Goal: Task Accomplishment & Management: Manage account settings

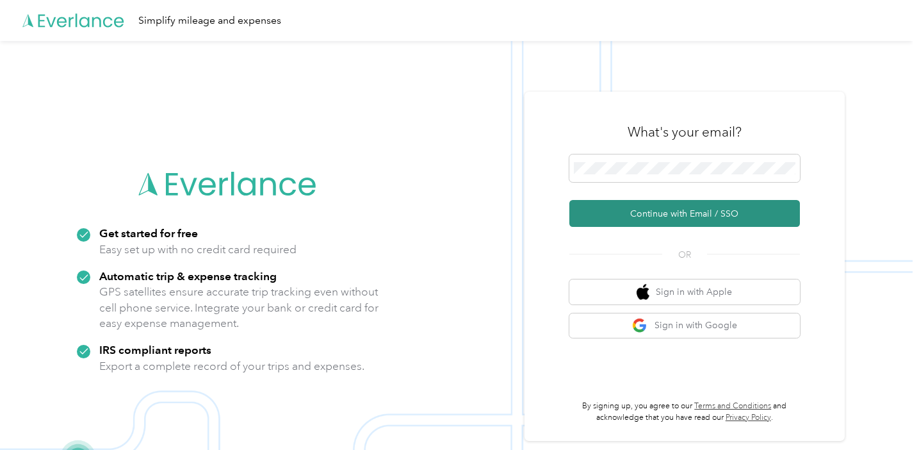
click at [665, 215] on button "Continue with Email / SSO" at bounding box center [684, 213] width 231 height 27
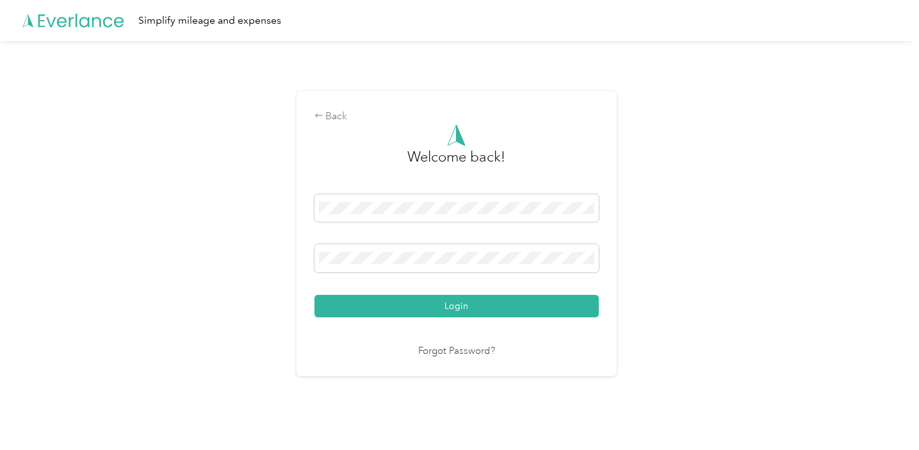
click at [459, 305] on button "Login" at bounding box center [456, 306] width 284 height 22
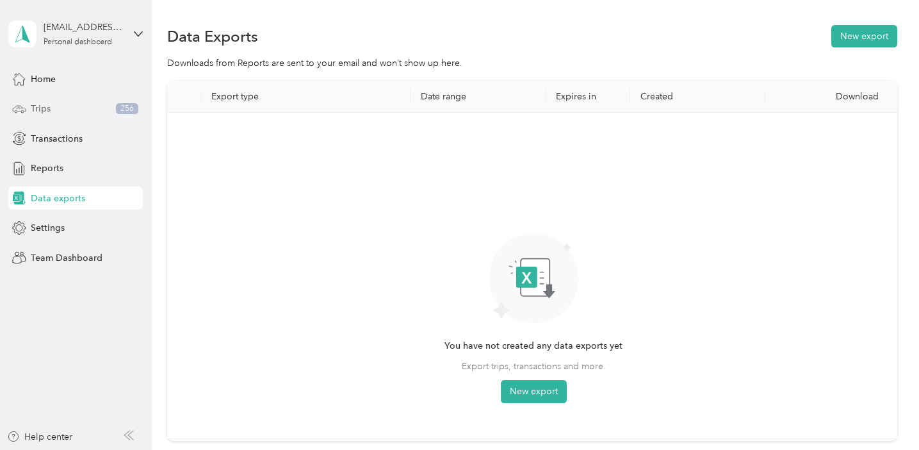
click at [79, 109] on div "Trips 256" at bounding box center [75, 108] width 134 height 23
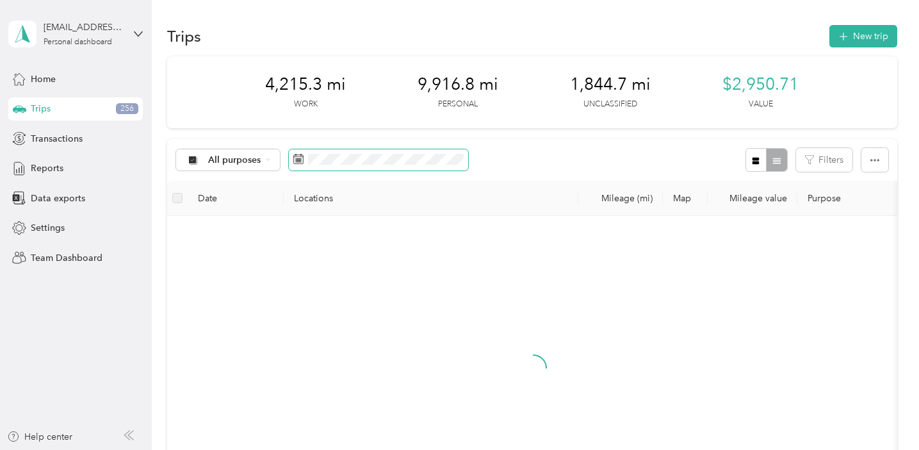
click at [302, 161] on icon at bounding box center [299, 158] width 10 height 9
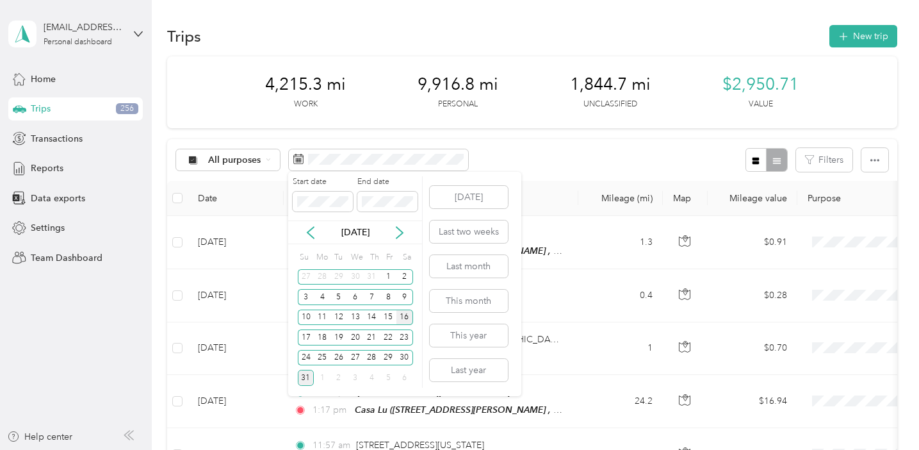
click at [401, 318] on div "16" at bounding box center [404, 317] width 17 height 16
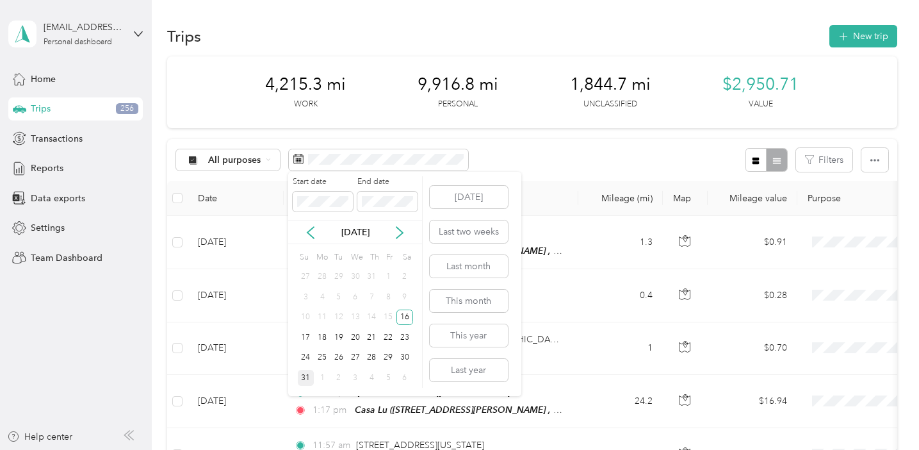
click at [308, 379] on div "31" at bounding box center [306, 378] width 17 height 16
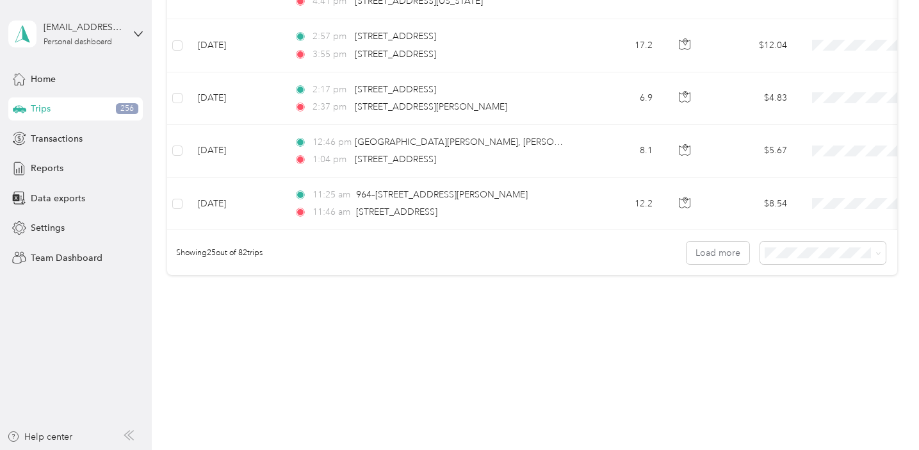
scroll to position [1308, 0]
click at [699, 252] on button "Load more" at bounding box center [718, 254] width 63 height 22
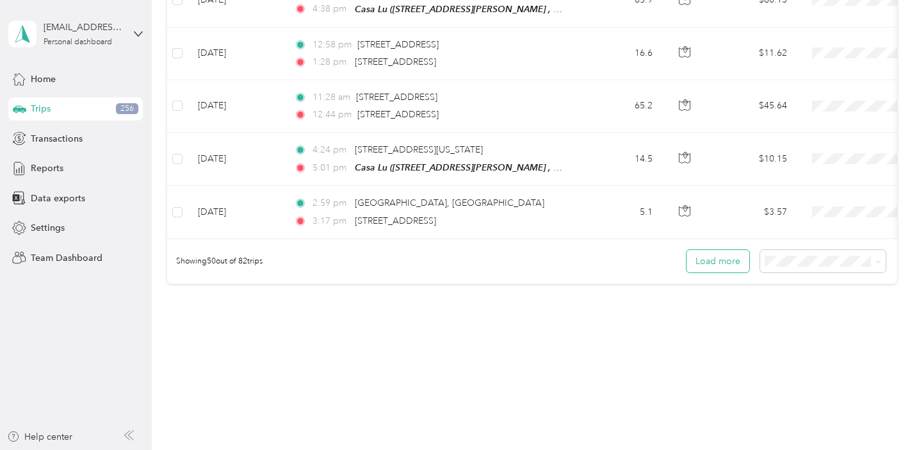
scroll to position [0, 0]
click at [699, 252] on button "Load more" at bounding box center [718, 261] width 63 height 22
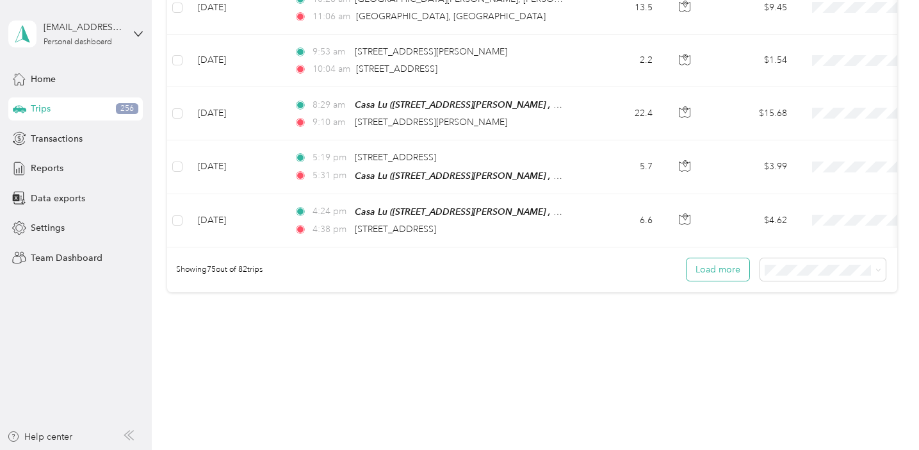
scroll to position [3941, 0]
click at [709, 259] on button "Load more" at bounding box center [718, 270] width 63 height 22
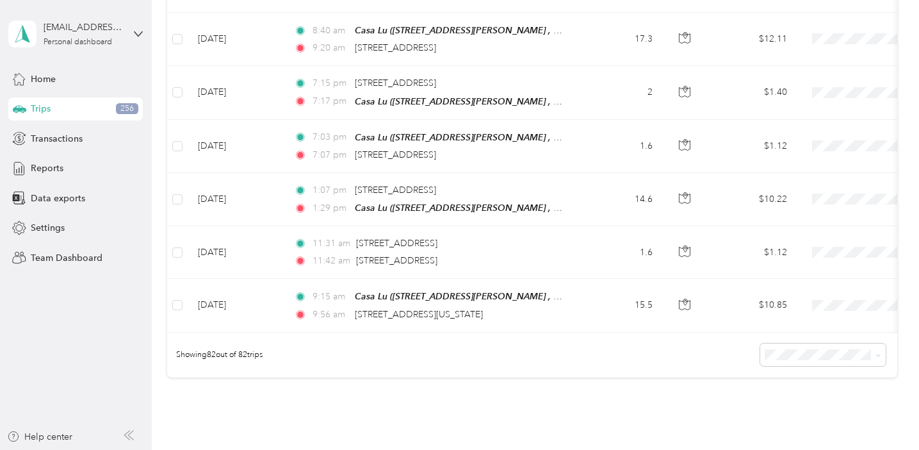
scroll to position [4225, 0]
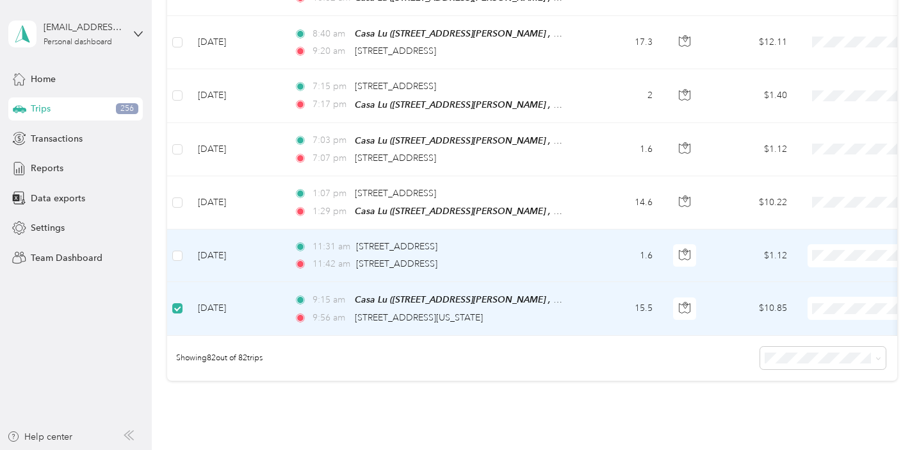
click at [177, 236] on td at bounding box center [177, 255] width 20 height 53
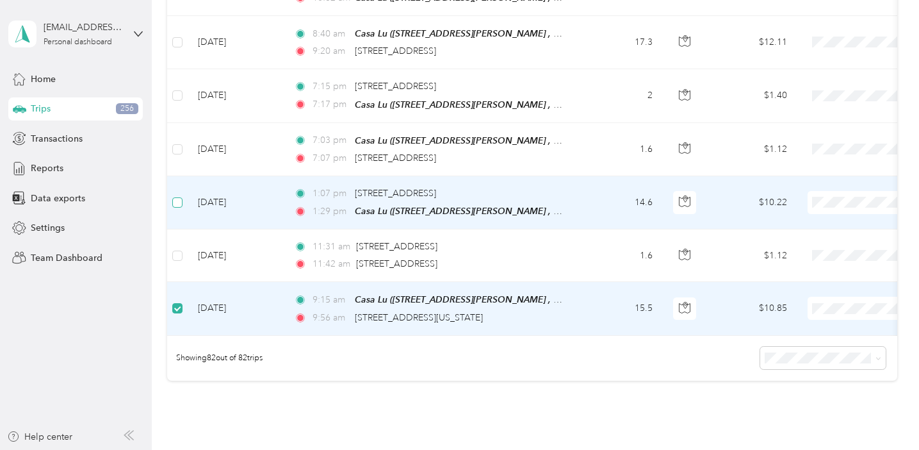
click at [183, 197] on span at bounding box center [177, 202] width 10 height 10
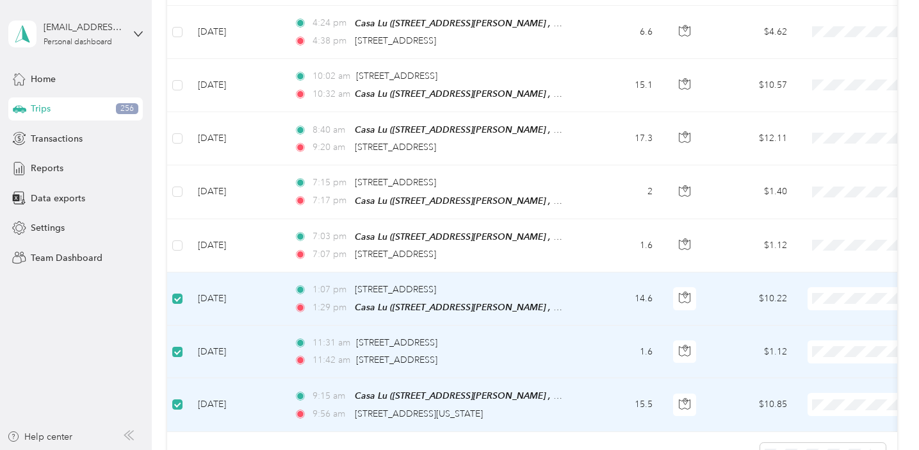
scroll to position [4117, 0]
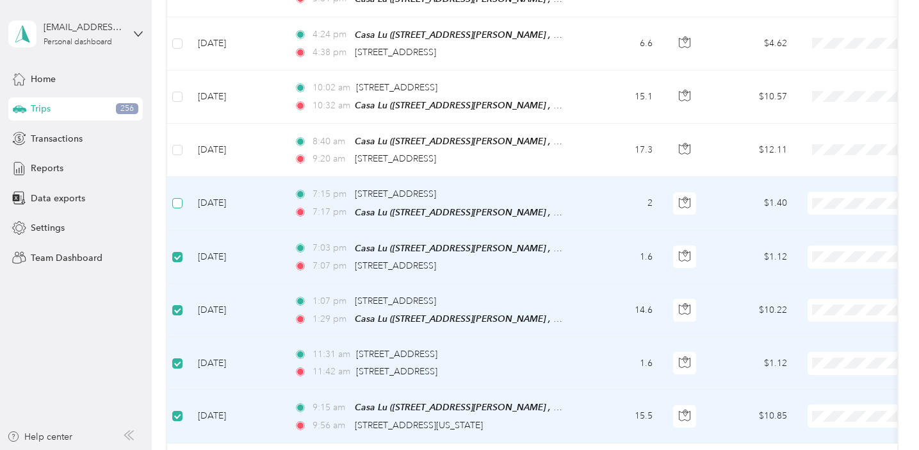
click at [179, 198] on span at bounding box center [177, 203] width 10 height 10
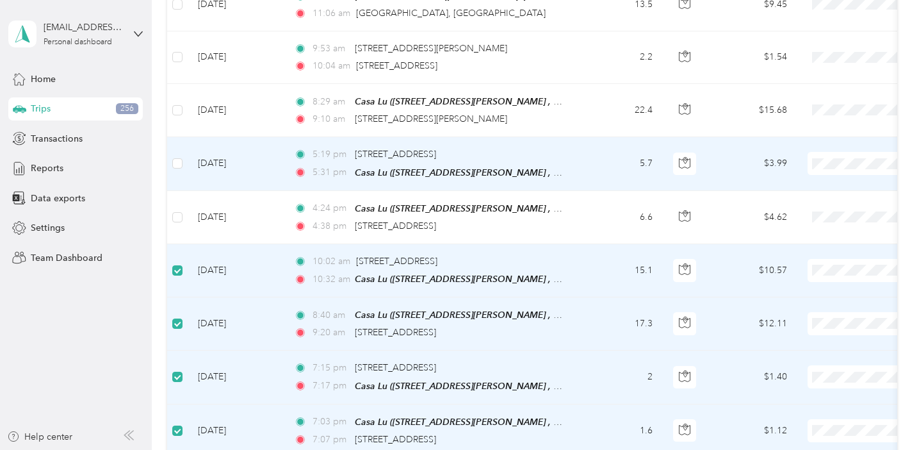
scroll to position [3942, 0]
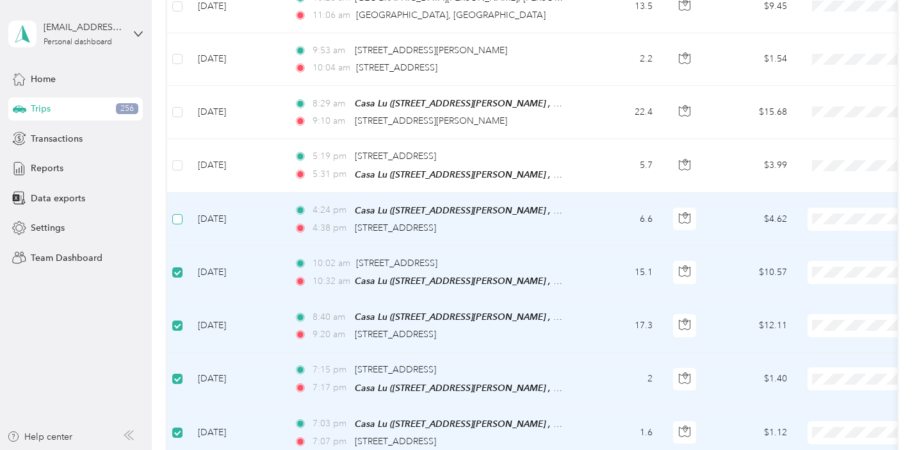
click at [181, 214] on span at bounding box center [177, 219] width 10 height 10
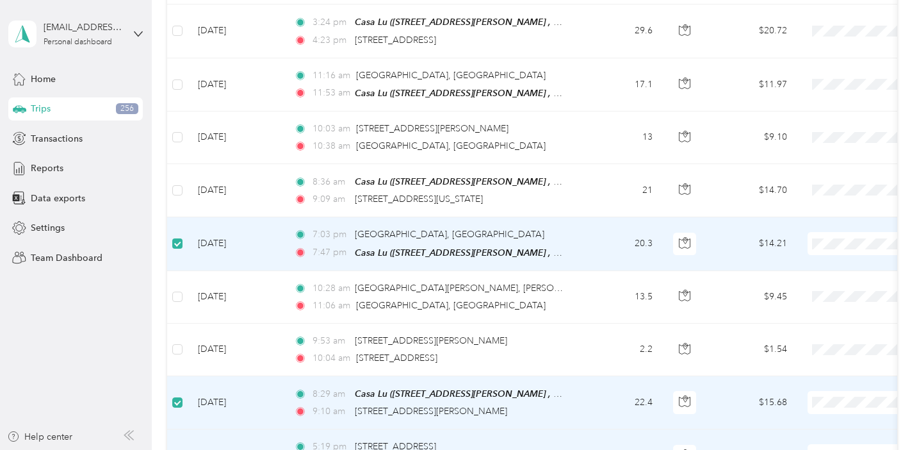
scroll to position [3646, 0]
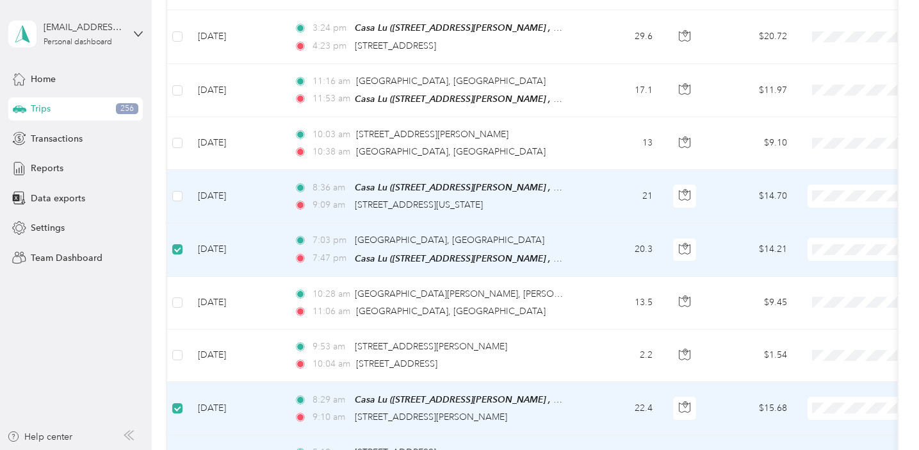
click at [180, 170] on td at bounding box center [177, 196] width 20 height 53
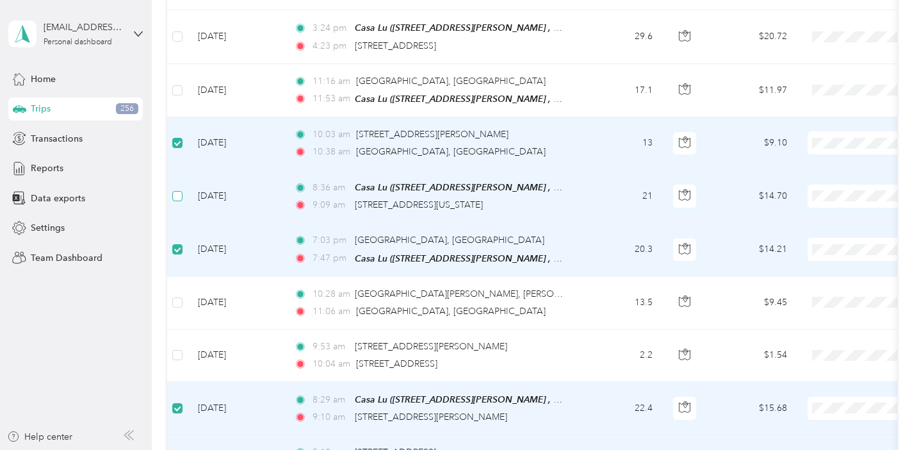
click at [181, 191] on span at bounding box center [177, 196] width 10 height 10
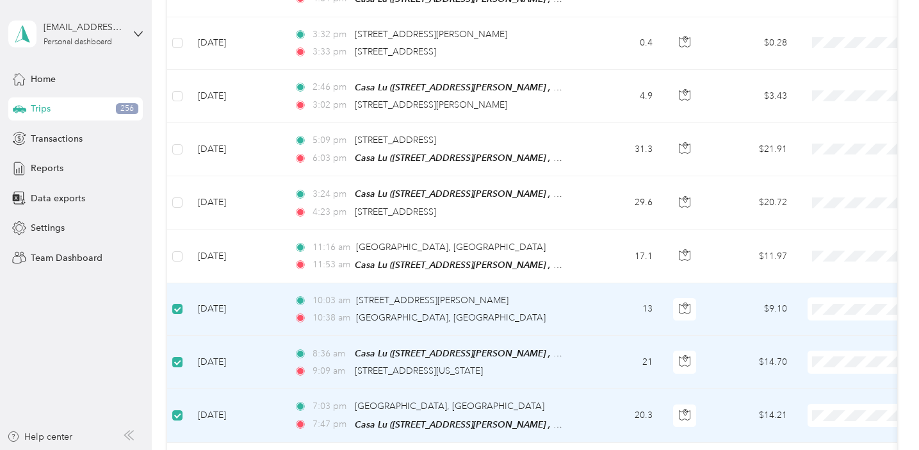
scroll to position [3476, 0]
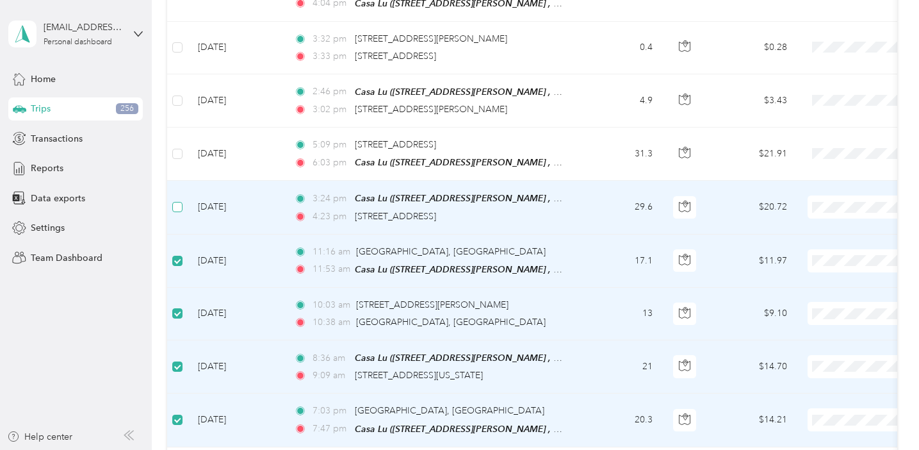
click at [183, 202] on span at bounding box center [177, 207] width 10 height 10
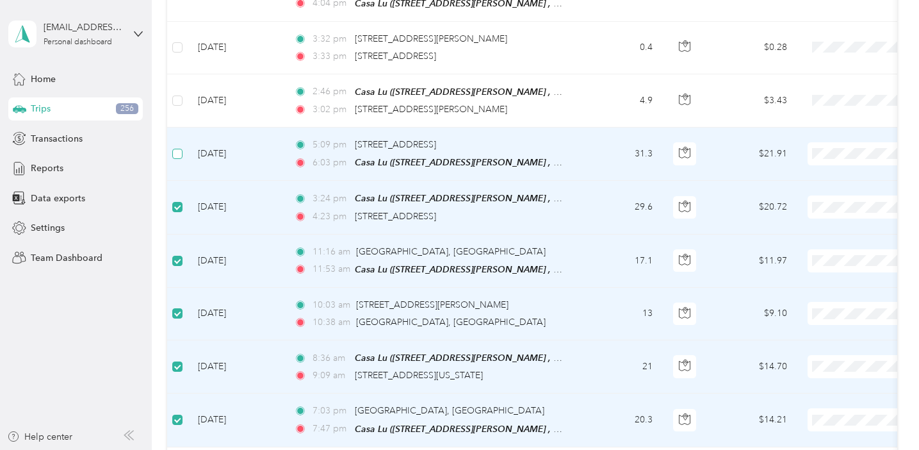
click at [181, 149] on span at bounding box center [177, 154] width 10 height 10
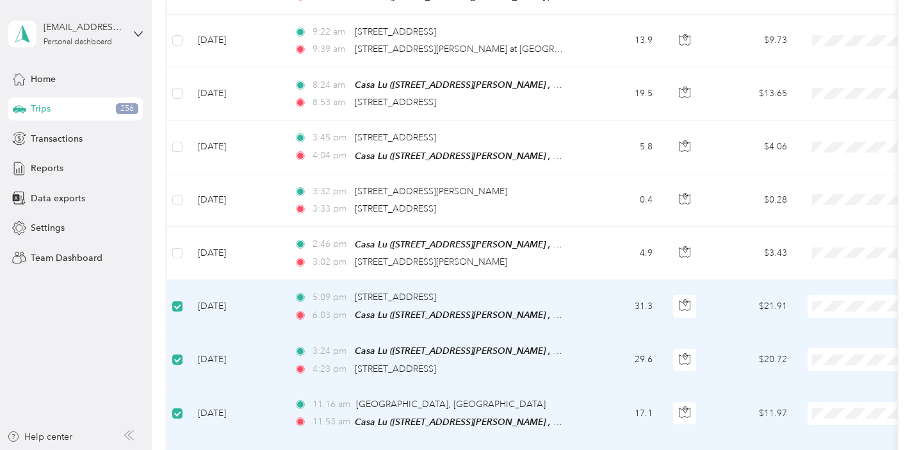
scroll to position [3316, 0]
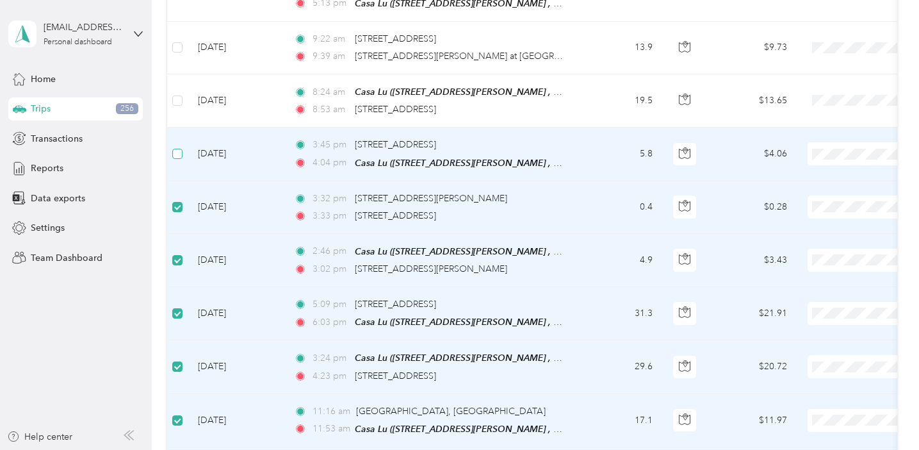
click at [181, 149] on span at bounding box center [177, 154] width 10 height 10
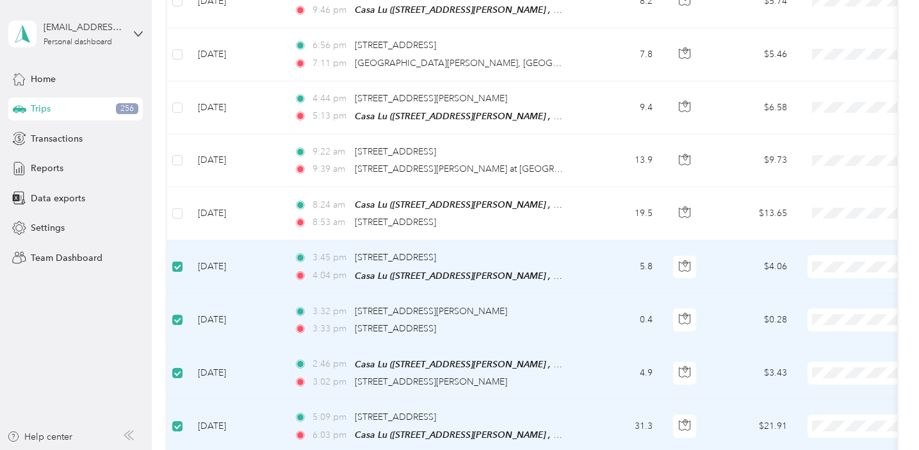
scroll to position [3197, 0]
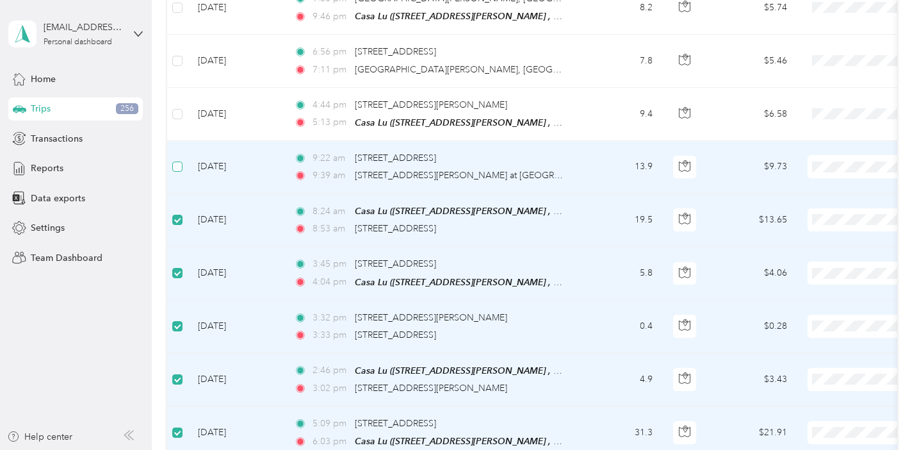
click at [177, 159] on label at bounding box center [177, 166] width 10 height 14
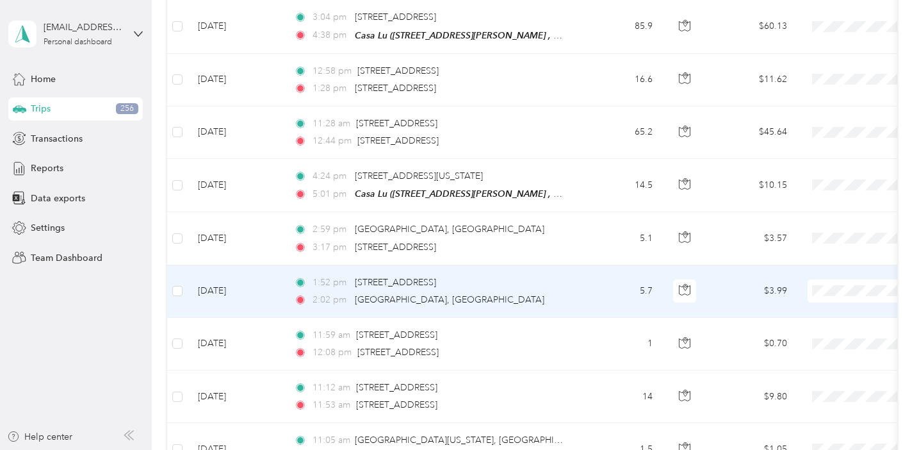
scroll to position [2593, 0]
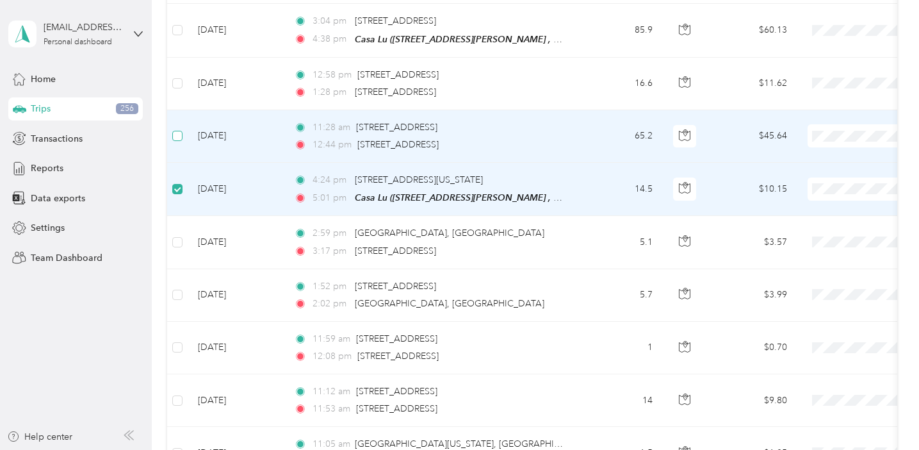
click at [181, 131] on span at bounding box center [177, 136] width 10 height 10
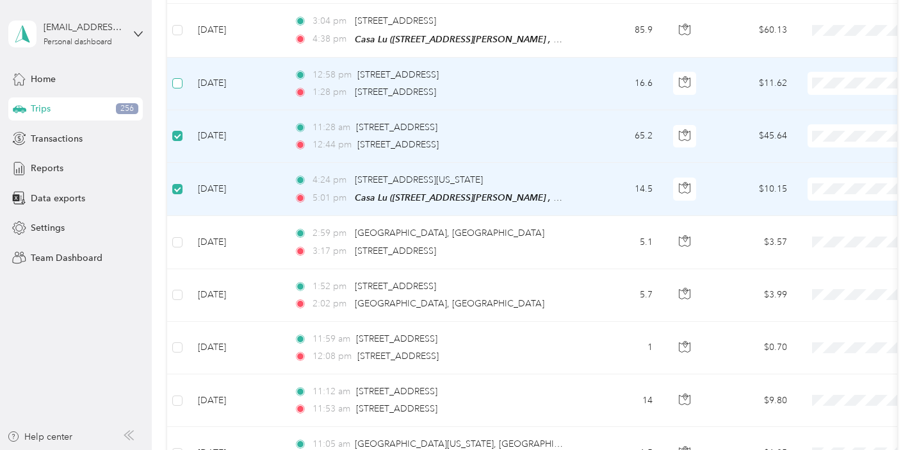
click at [182, 76] on label at bounding box center [177, 83] width 10 height 14
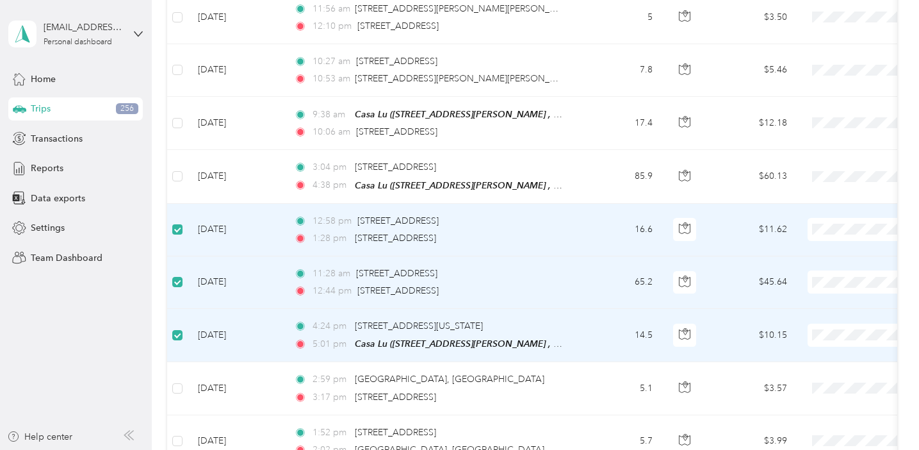
scroll to position [2432, 0]
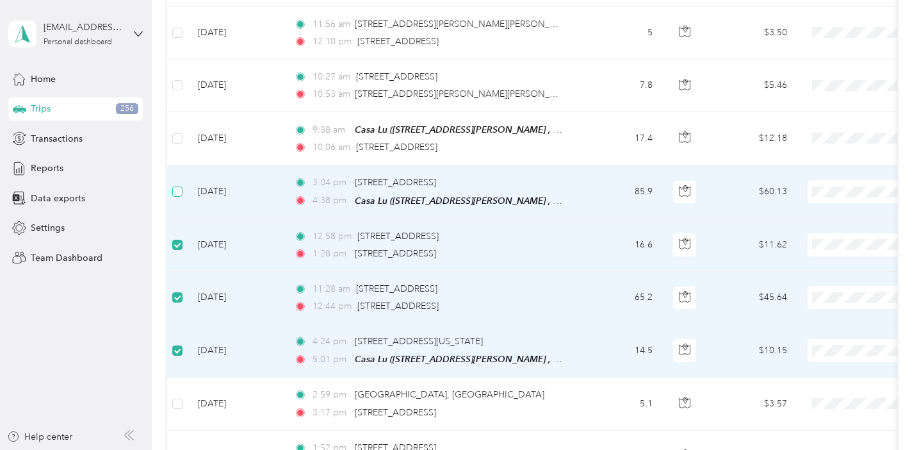
click at [180, 184] on label at bounding box center [177, 191] width 10 height 14
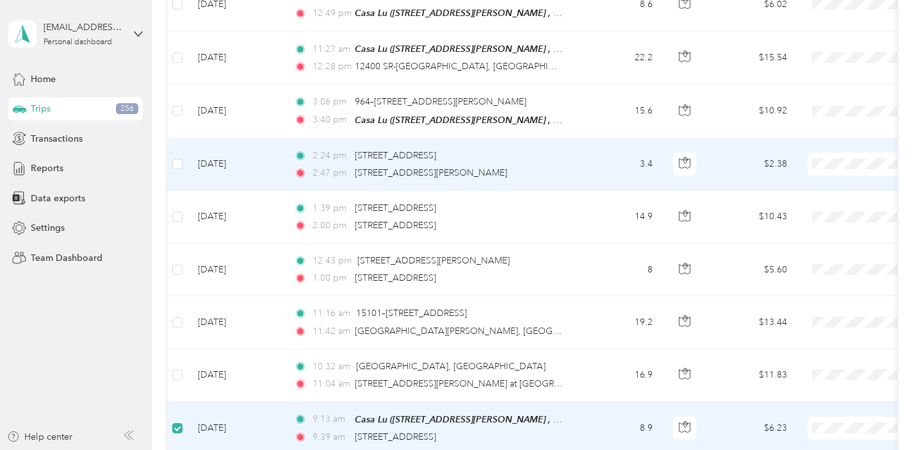
scroll to position [1875, 0]
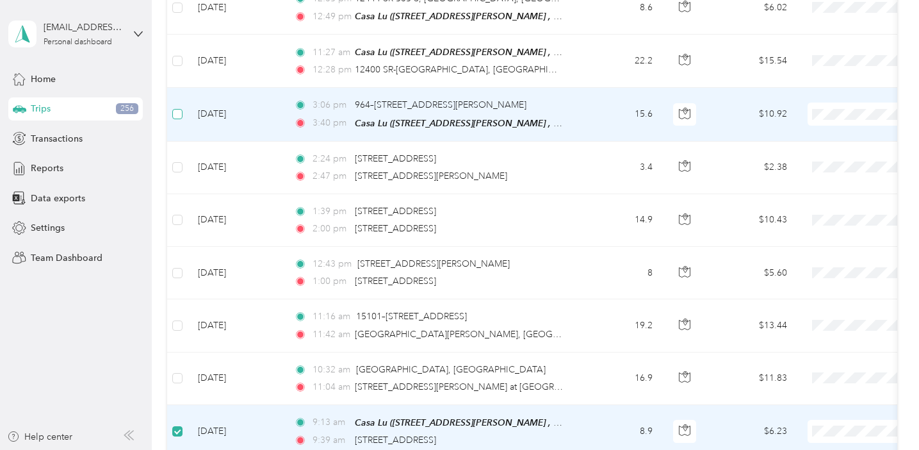
click at [177, 109] on span at bounding box center [177, 114] width 10 height 10
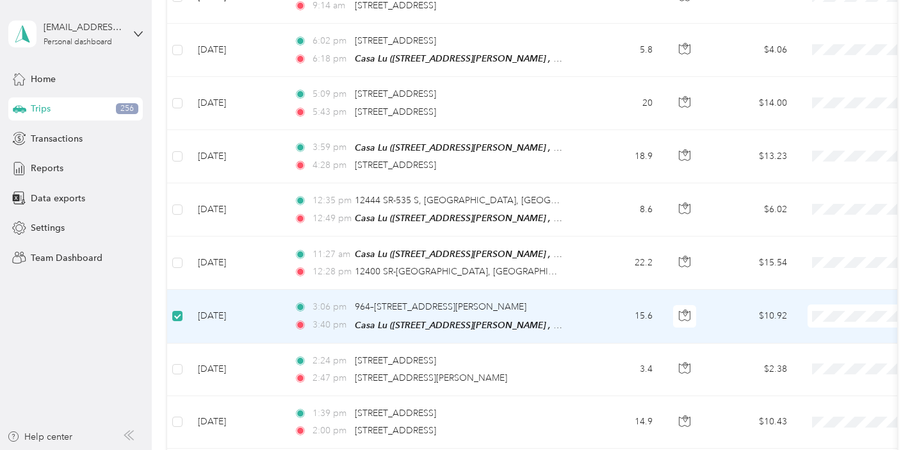
scroll to position [1672, 0]
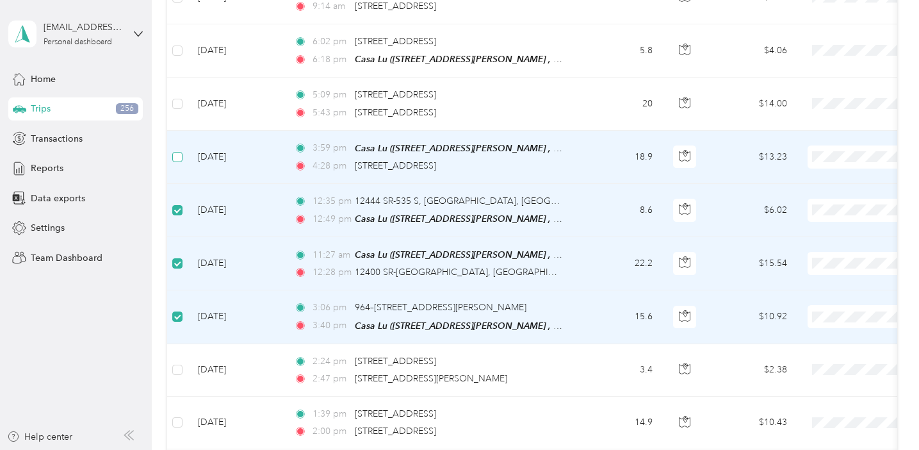
click at [181, 152] on span at bounding box center [177, 157] width 10 height 10
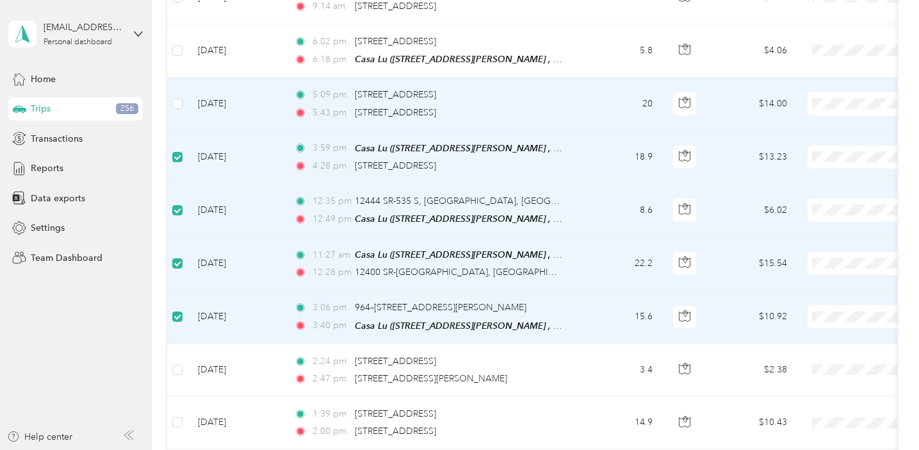
click at [180, 104] on td at bounding box center [177, 103] width 20 height 53
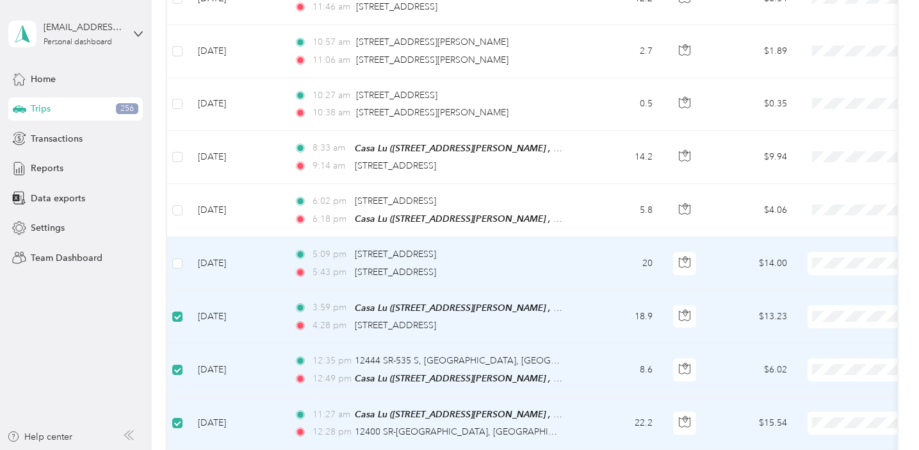
scroll to position [1507, 0]
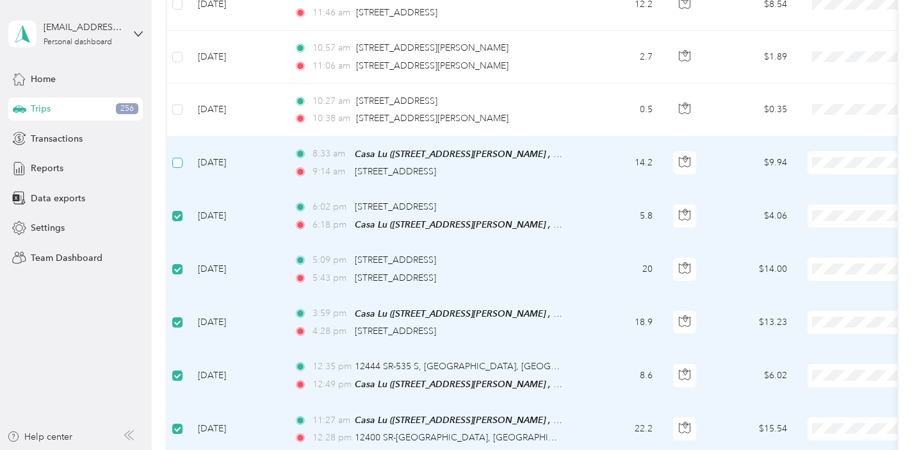
click at [179, 160] on span at bounding box center [177, 163] width 10 height 10
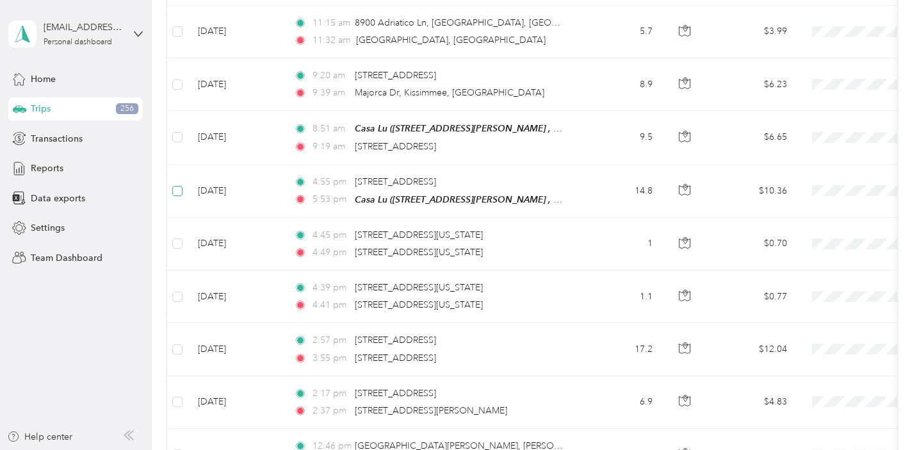
scroll to position [1004, 0]
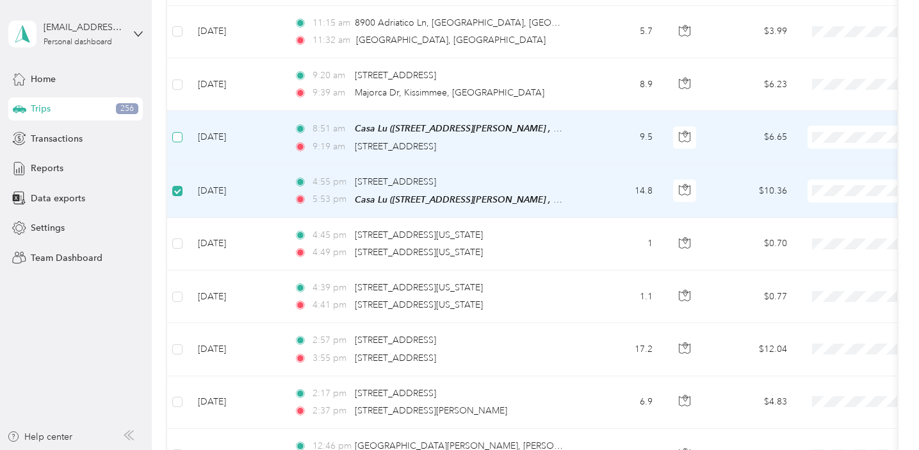
click at [177, 134] on span at bounding box center [177, 137] width 10 height 10
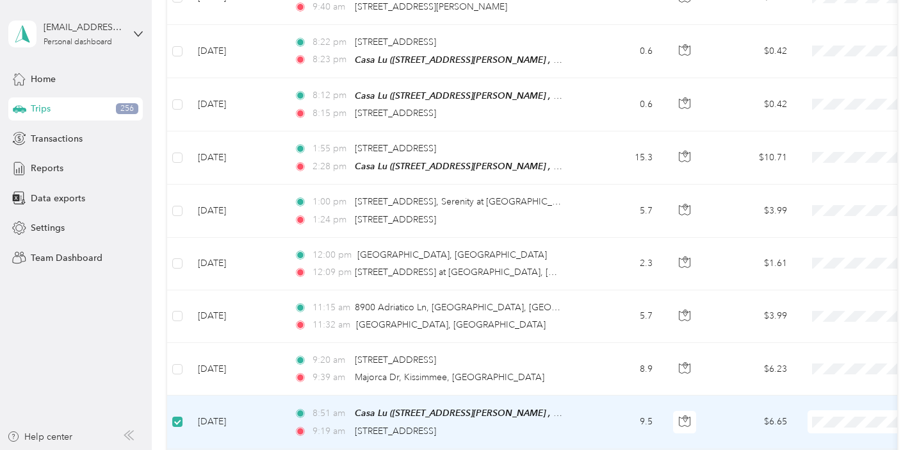
scroll to position [706, 0]
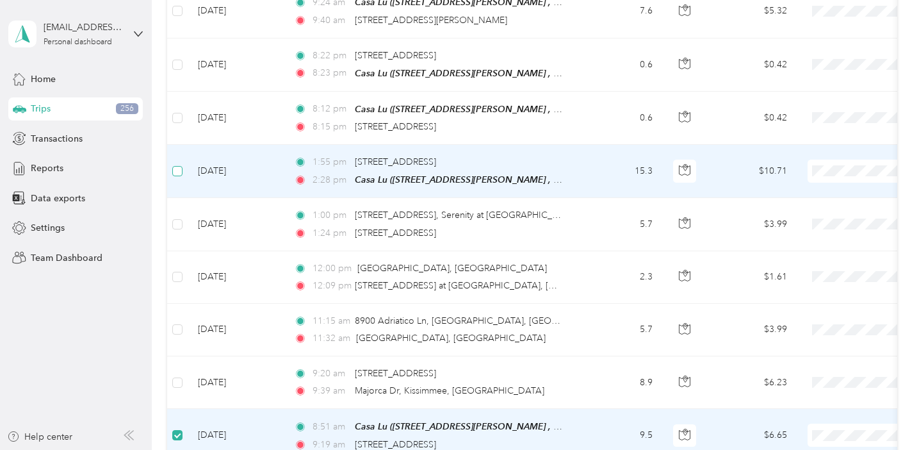
click at [177, 169] on span at bounding box center [177, 171] width 10 height 10
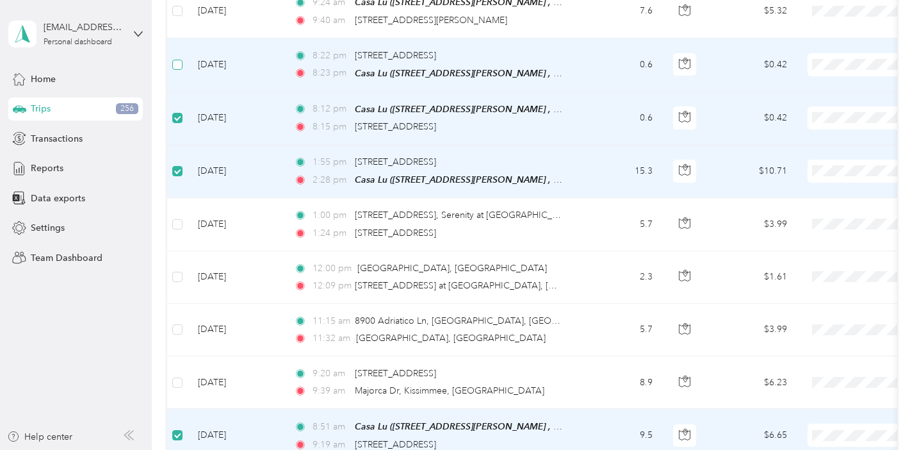
click at [181, 60] on span at bounding box center [177, 65] width 10 height 10
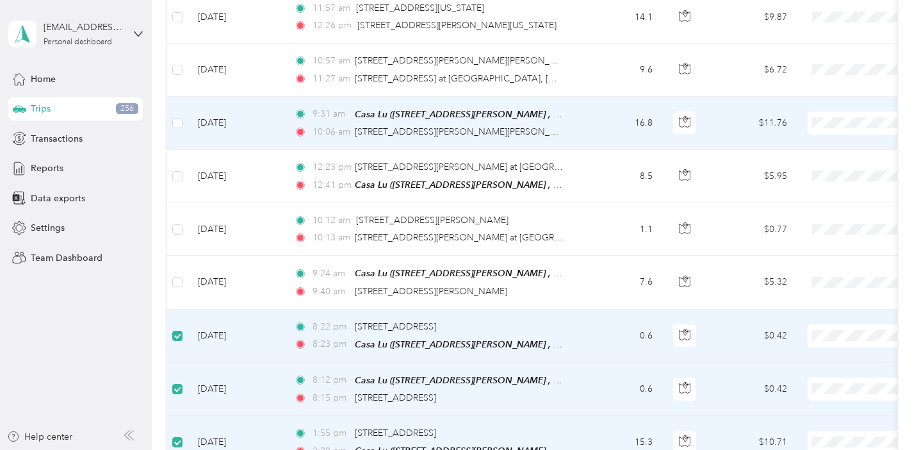
scroll to position [435, 0]
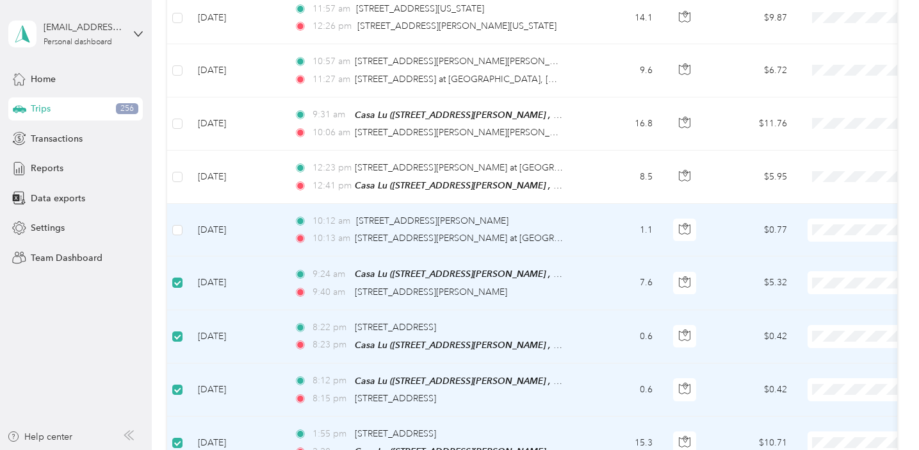
click at [176, 217] on td at bounding box center [177, 230] width 20 height 53
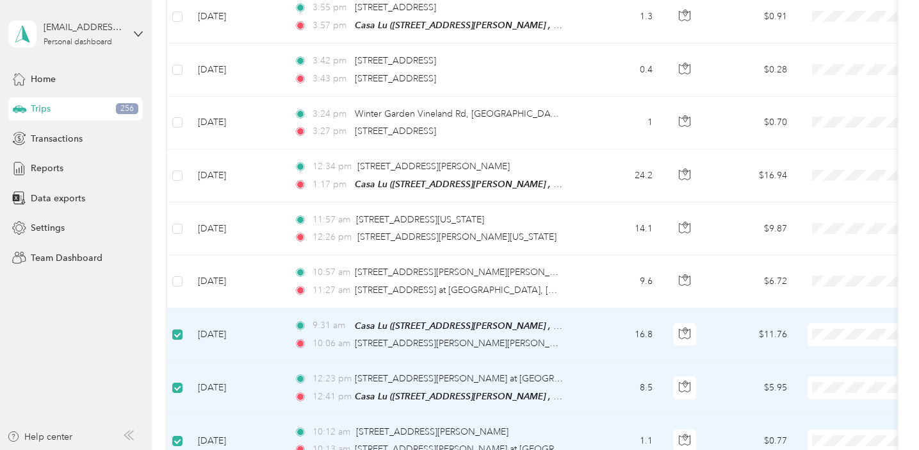
scroll to position [211, 0]
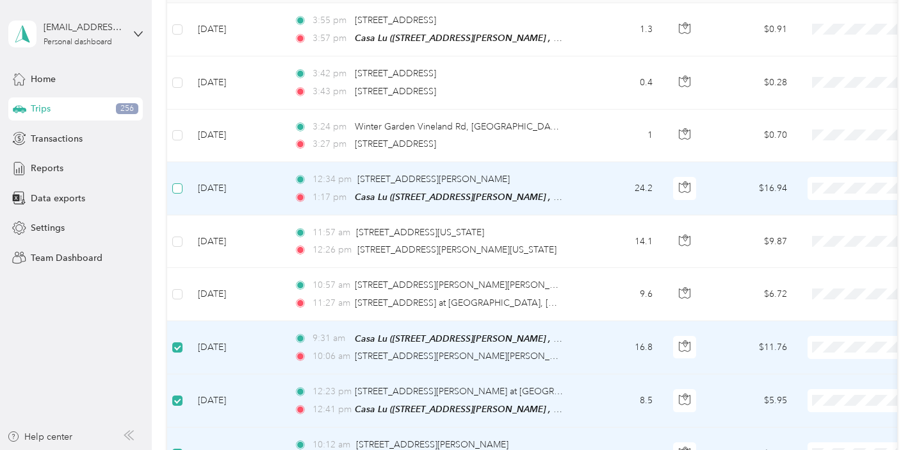
click at [179, 192] on label at bounding box center [177, 188] width 10 height 14
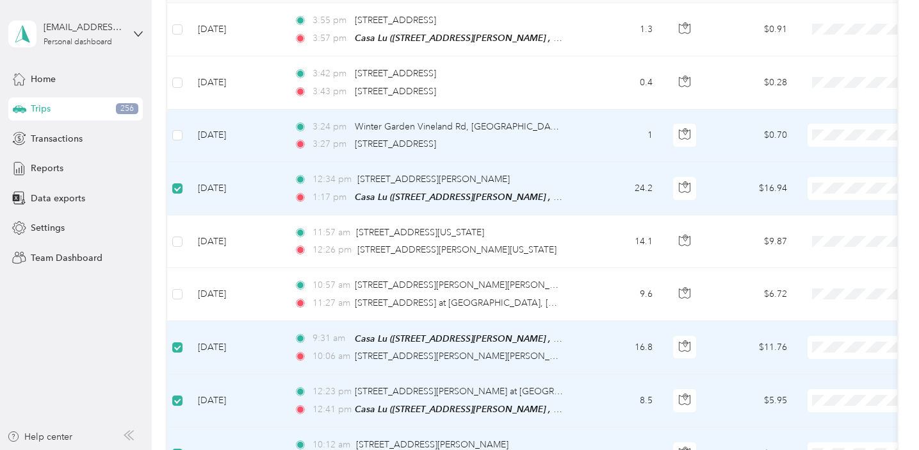
click at [177, 142] on td at bounding box center [177, 136] width 20 height 53
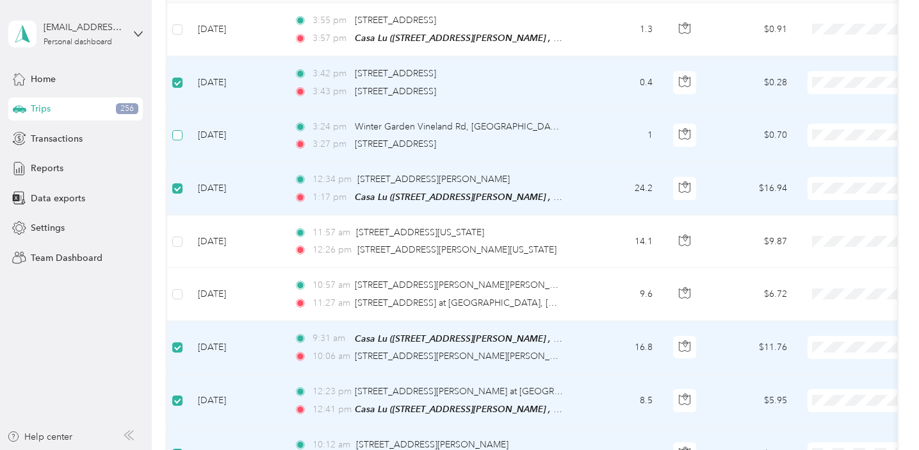
click at [181, 133] on span at bounding box center [177, 135] width 10 height 10
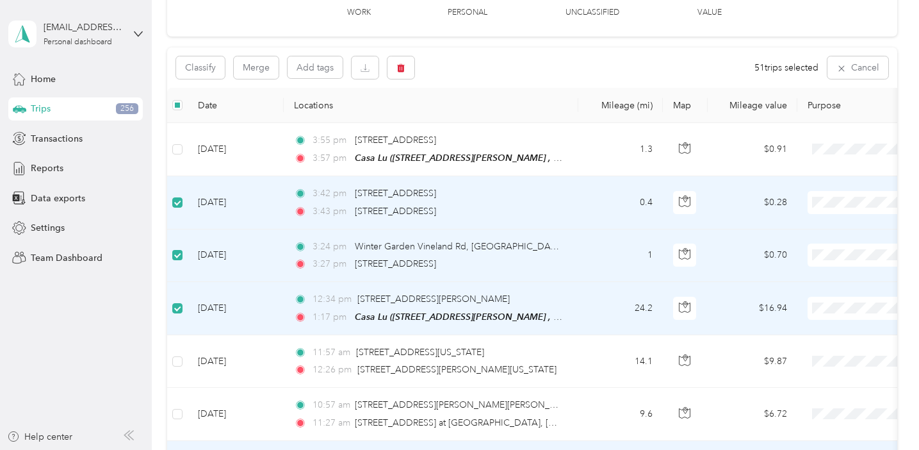
scroll to position [85, 0]
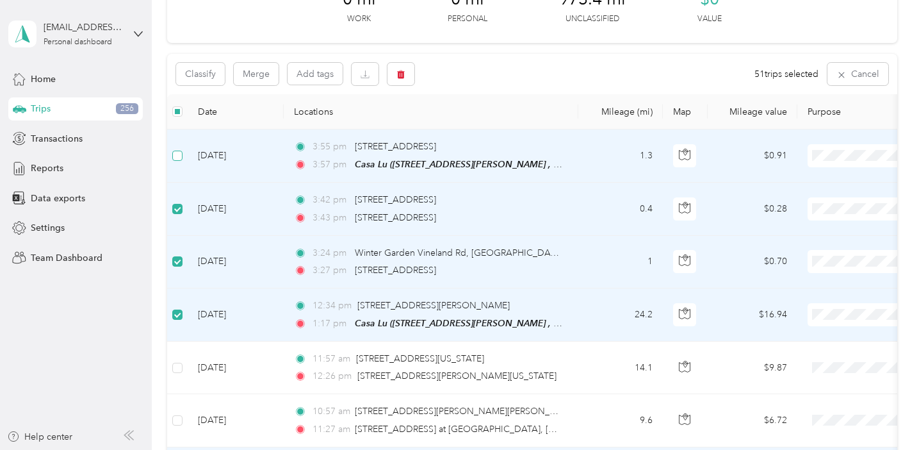
click at [181, 156] on span at bounding box center [177, 156] width 10 height 10
click at [206, 74] on button "Classify" at bounding box center [200, 74] width 49 height 22
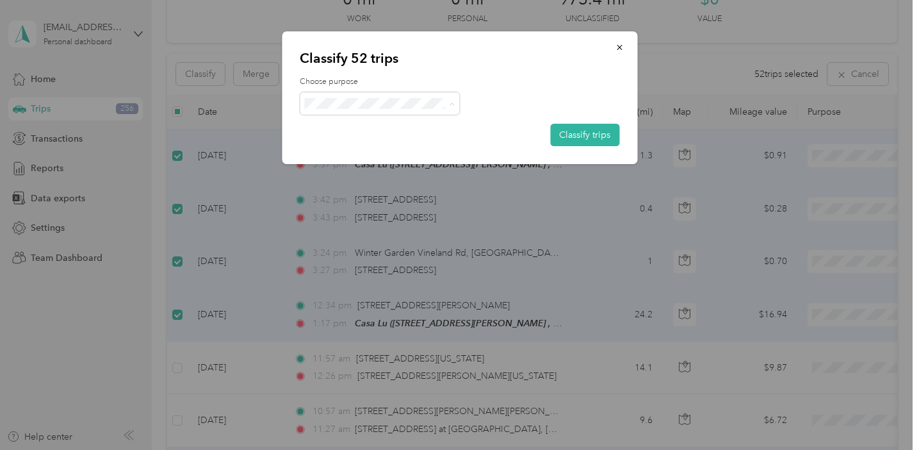
click at [345, 152] on span "Personal" at bounding box center [391, 148] width 119 height 13
click at [570, 131] on button "Classify trips" at bounding box center [584, 135] width 69 height 22
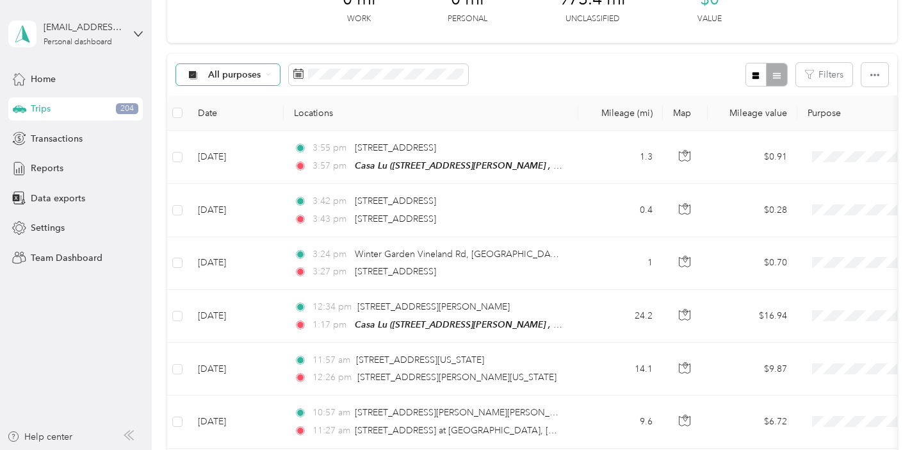
click at [266, 72] on icon at bounding box center [268, 74] width 5 height 5
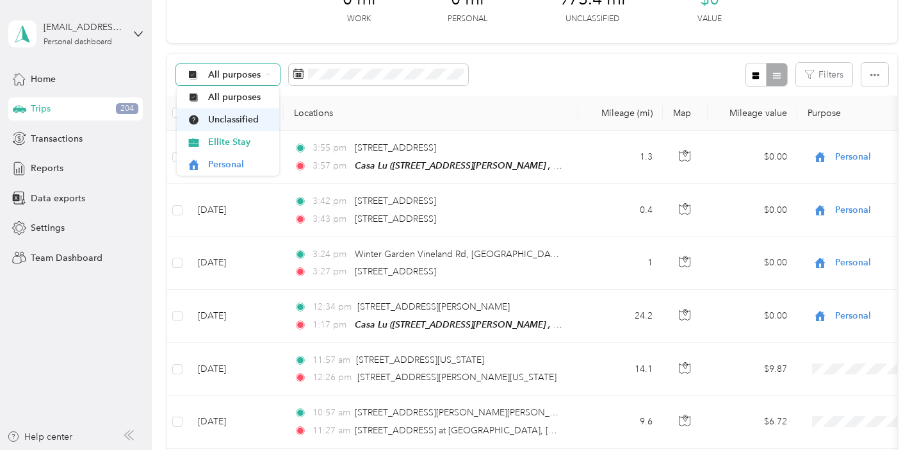
click at [254, 122] on span "Unclassified" at bounding box center [239, 119] width 62 height 13
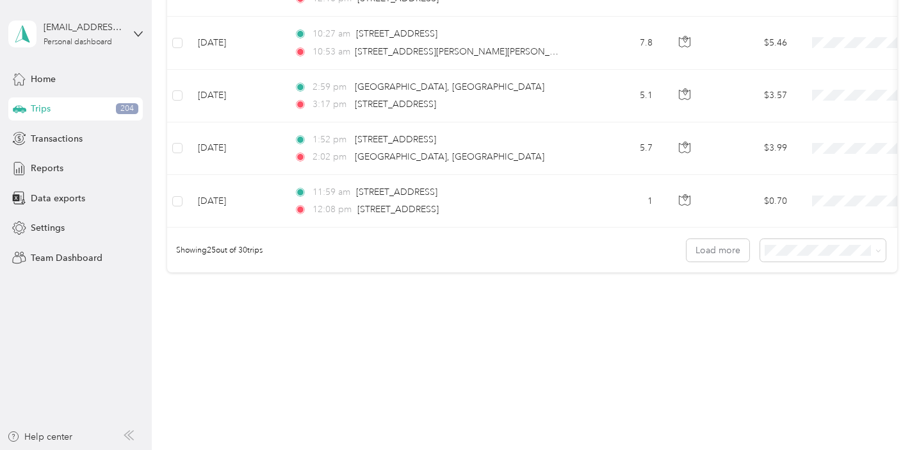
scroll to position [1308, 0]
click at [697, 253] on button "Load more" at bounding box center [718, 250] width 63 height 22
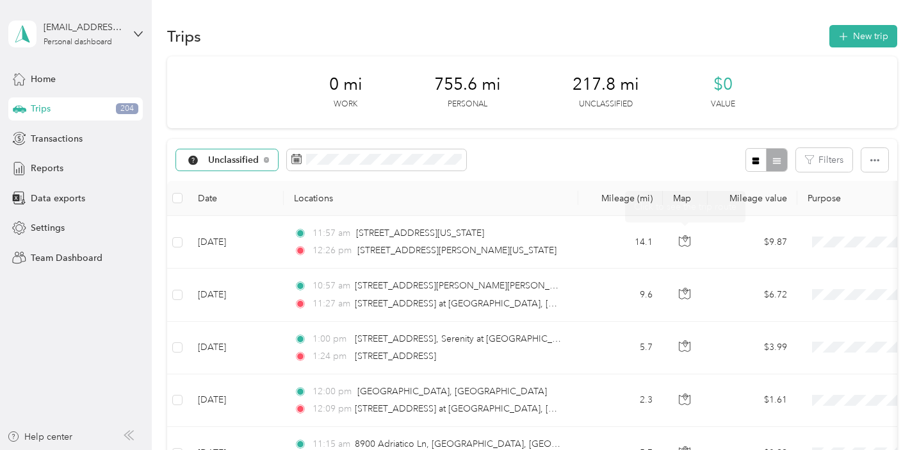
scroll to position [0, 0]
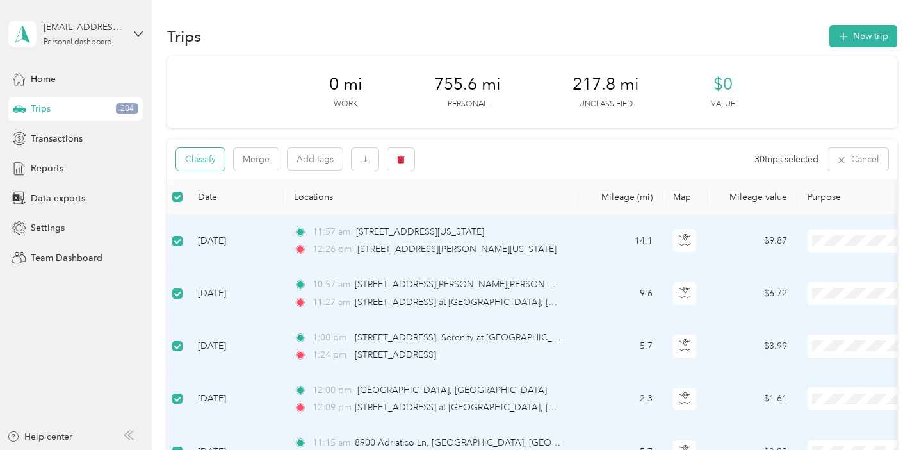
click at [212, 165] on button "Classify" at bounding box center [200, 159] width 49 height 22
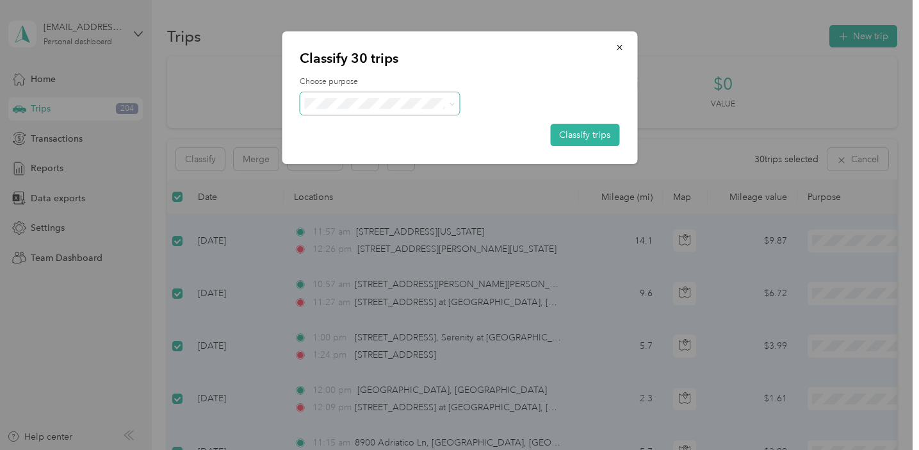
click at [322, 111] on span at bounding box center [380, 103] width 160 height 22
click at [332, 128] on span "Ellite Stay" at bounding box center [391, 126] width 119 height 13
click at [565, 141] on button "Classify trips" at bounding box center [584, 135] width 69 height 22
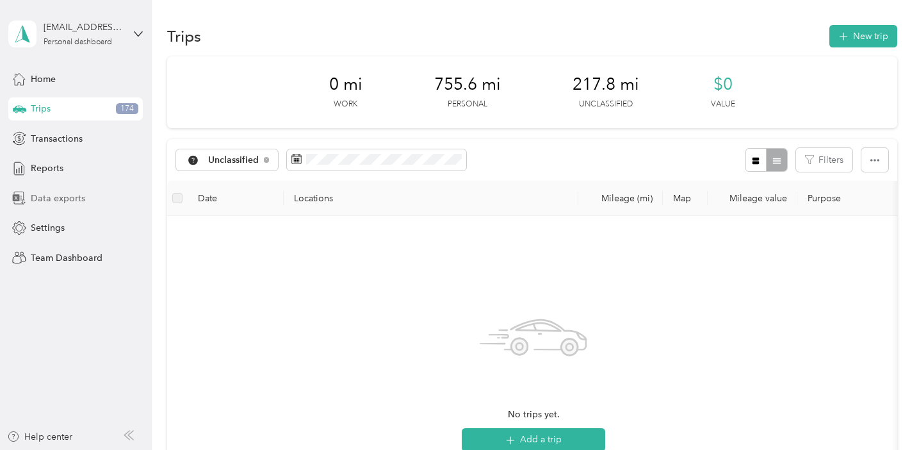
click at [73, 190] on div "Data exports" at bounding box center [75, 197] width 134 height 23
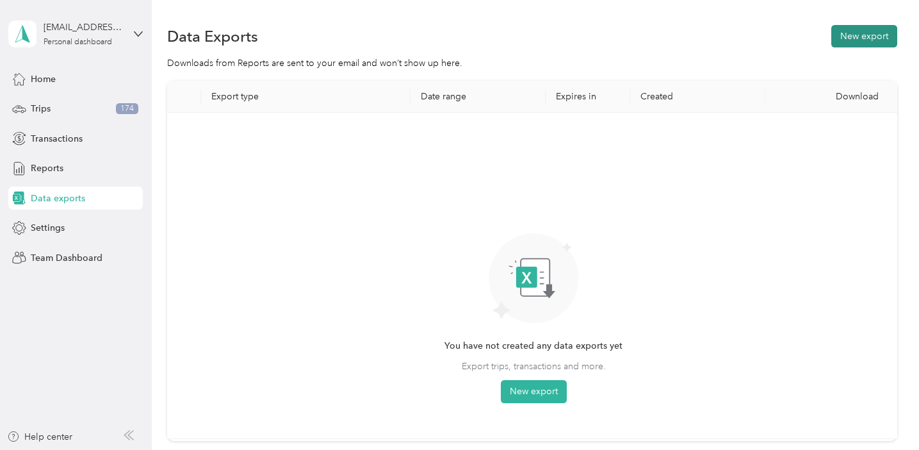
click at [867, 40] on button "New export" at bounding box center [864, 36] width 66 height 22
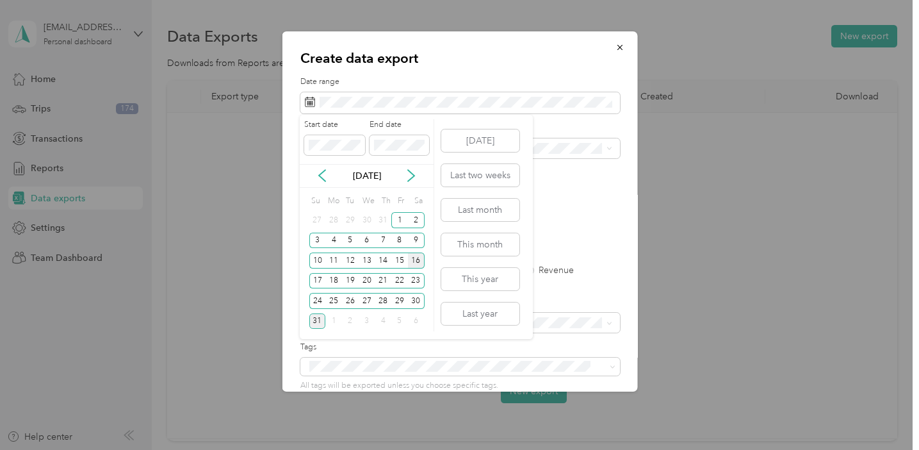
click at [416, 261] on div "16" at bounding box center [416, 260] width 17 height 16
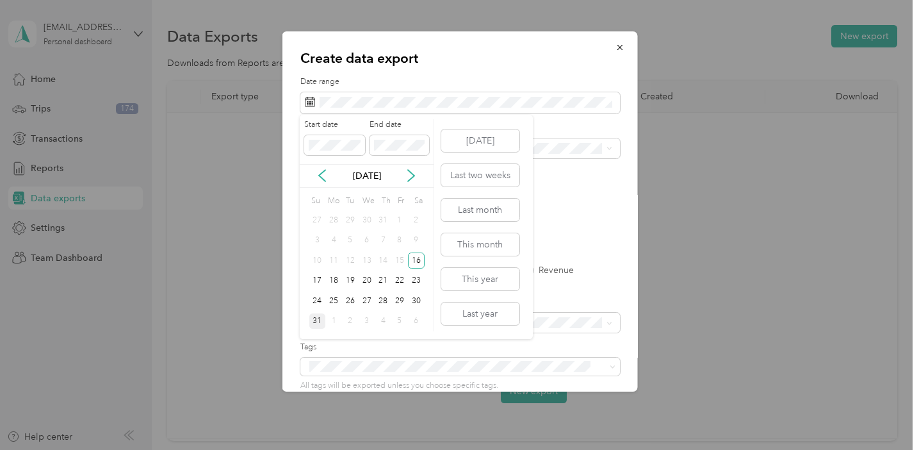
click at [320, 319] on div "31" at bounding box center [317, 321] width 17 height 16
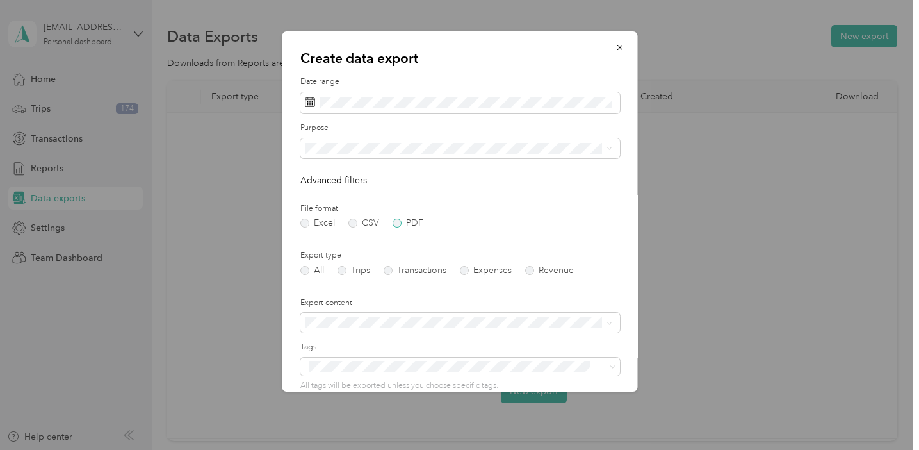
click at [398, 224] on label "PDF" at bounding box center [407, 222] width 31 height 9
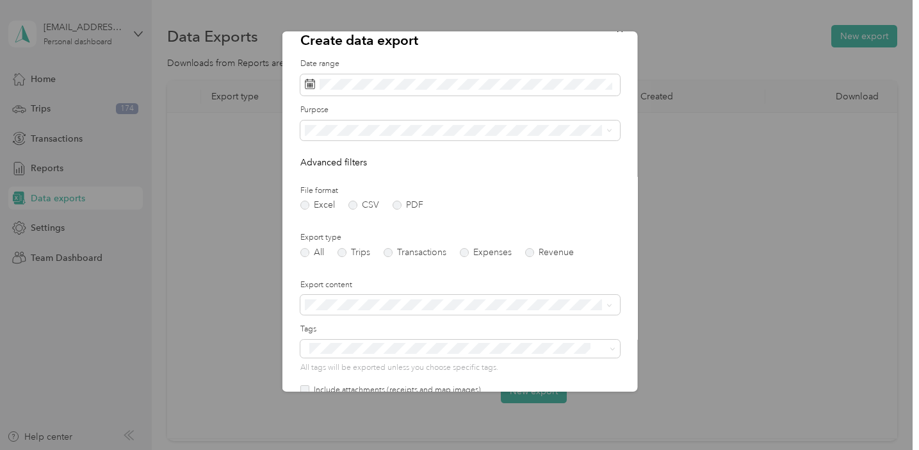
scroll to position [16, 0]
click at [383, 177] on div "Ellite Stay" at bounding box center [458, 176] width 298 height 13
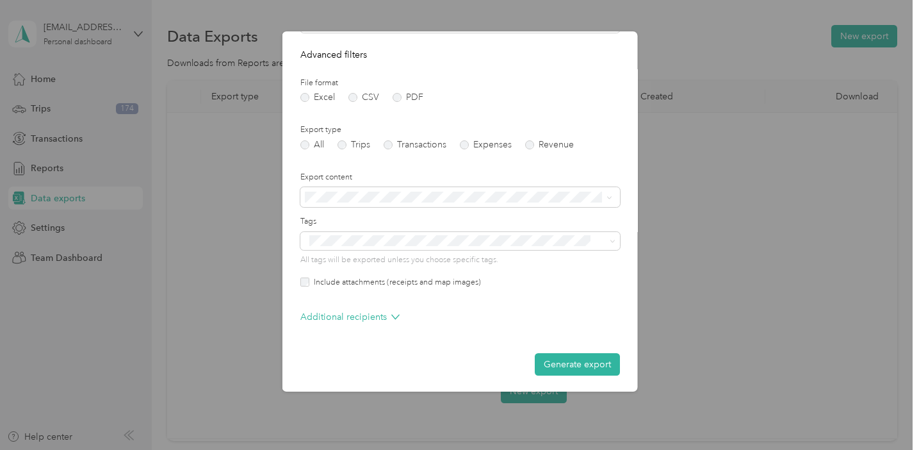
scroll to position [125, 0]
click at [566, 355] on button "Generate export" at bounding box center [576, 365] width 85 height 22
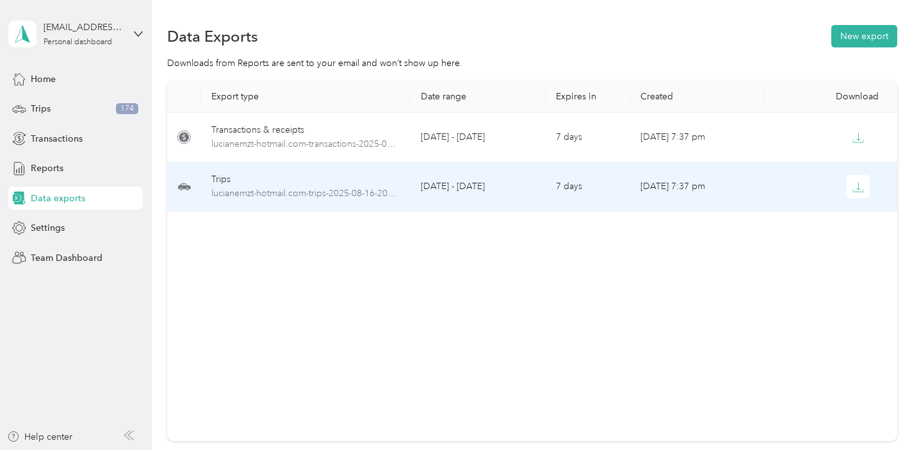
click at [565, 202] on td "7 days" at bounding box center [588, 186] width 85 height 49
click at [858, 186] on icon "button" at bounding box center [858, 187] width 12 height 12
